Goal: Check status

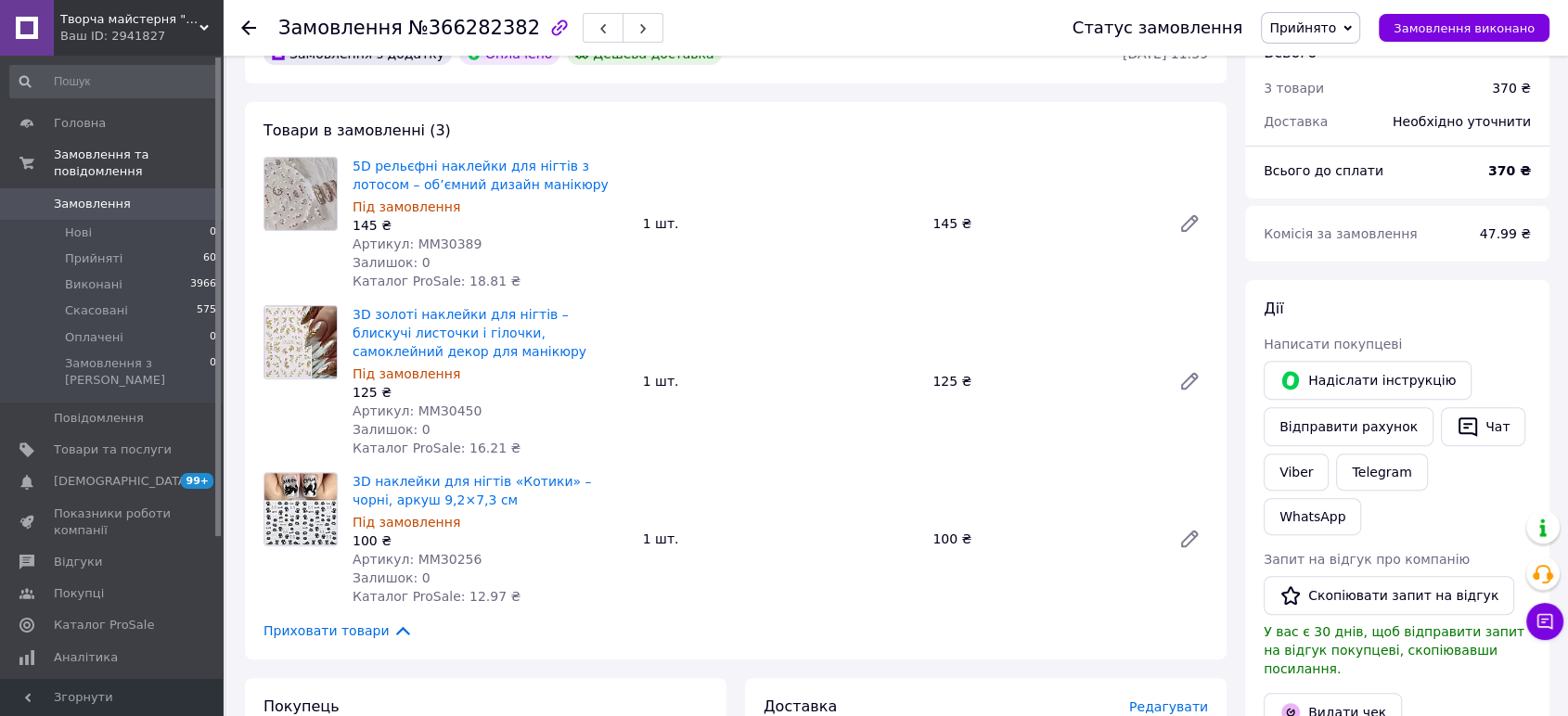
scroll to position [618, 0]
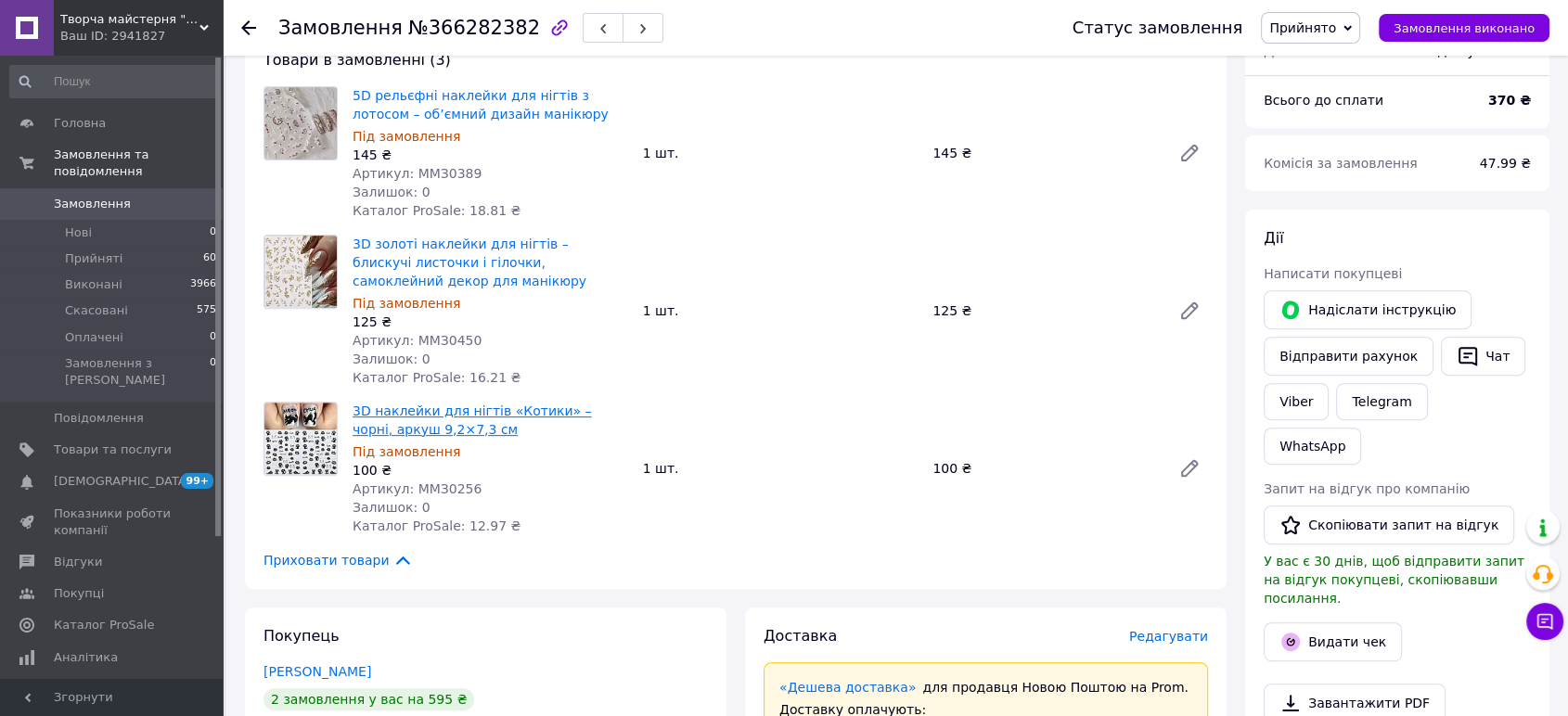
click at [430, 403] on link "3D наклейки для нігтів «Котики» – чорні, аркуш 9,2×7,3 см" at bounding box center [472, 420] width 239 height 33
click at [439, 416] on link "3D наклейки для нігтів «Котики» – чорні, аркуш 9,2×7,3 см" at bounding box center [472, 420] width 239 height 33
click at [1195, 457] on icon at bounding box center [1188, 467] width 22 height 22
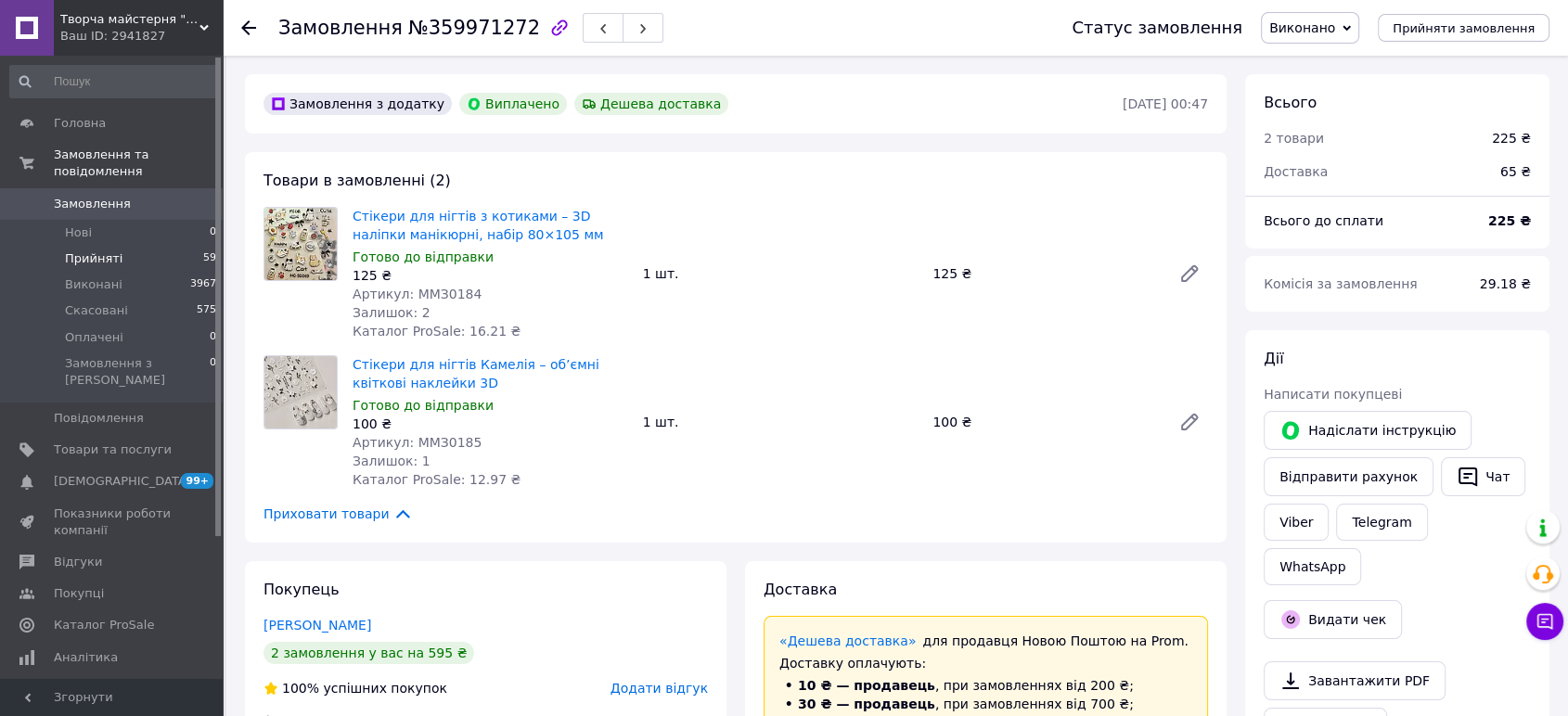
click at [102, 250] on span "Прийняті" at bounding box center [94, 258] width 57 height 16
